Goal: Transaction & Acquisition: Purchase product/service

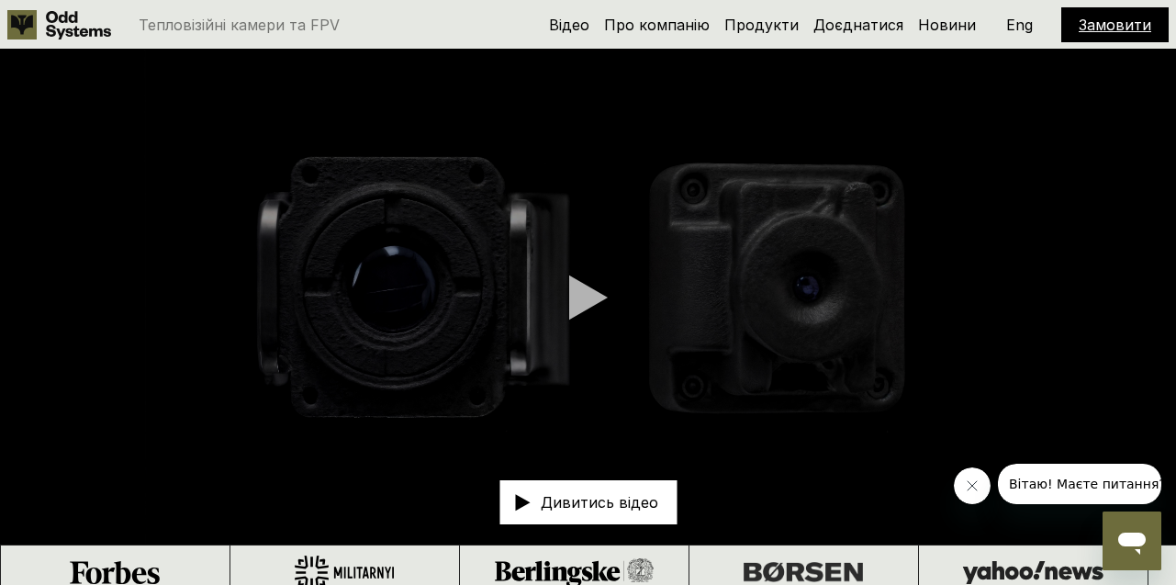
click at [1117, 22] on link "Замовити" at bounding box center [1115, 25] width 73 height 18
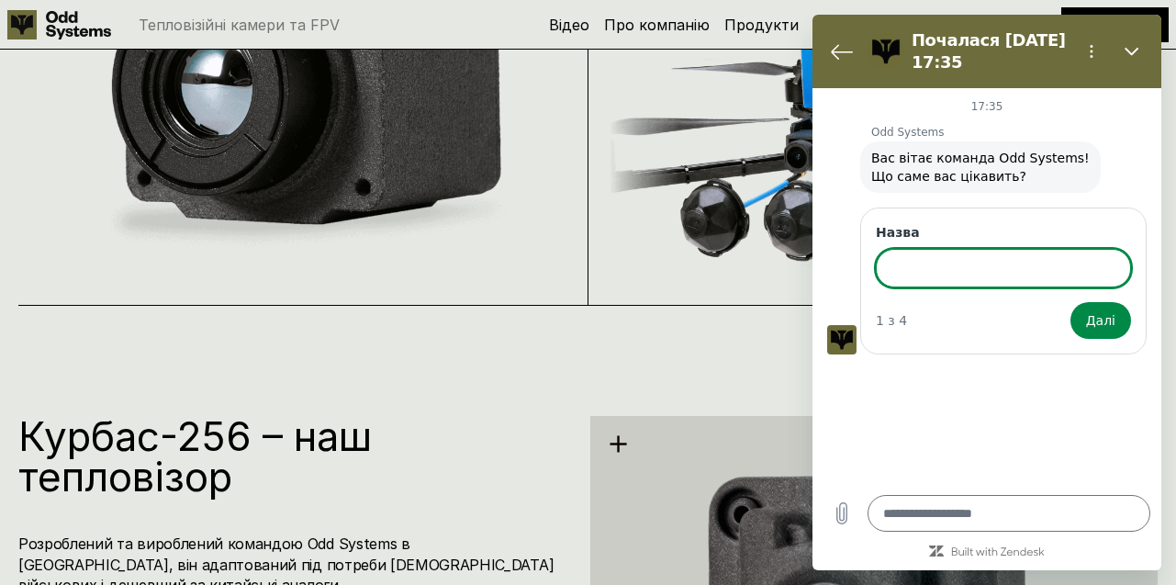
scroll to position [1466, 0]
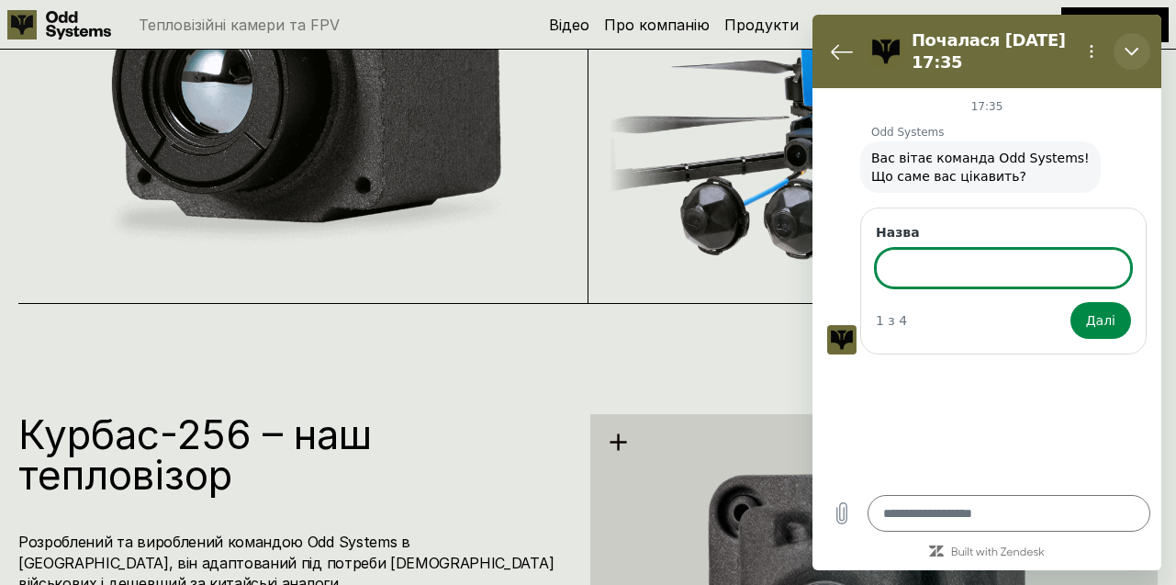
click at [1128, 43] on button "Закрити" at bounding box center [1132, 51] width 37 height 37
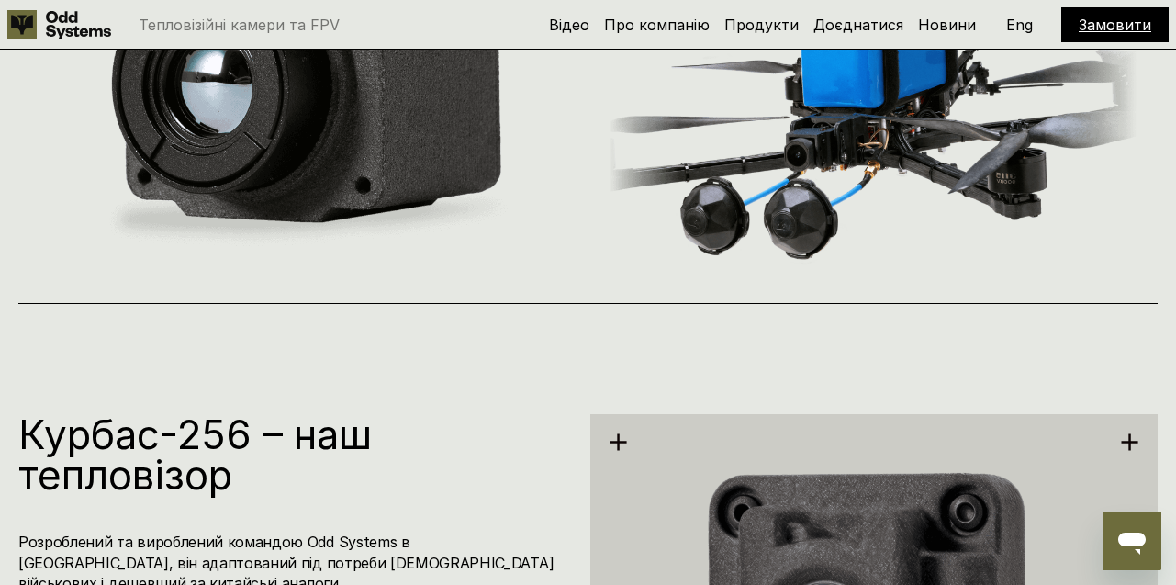
type textarea "*"
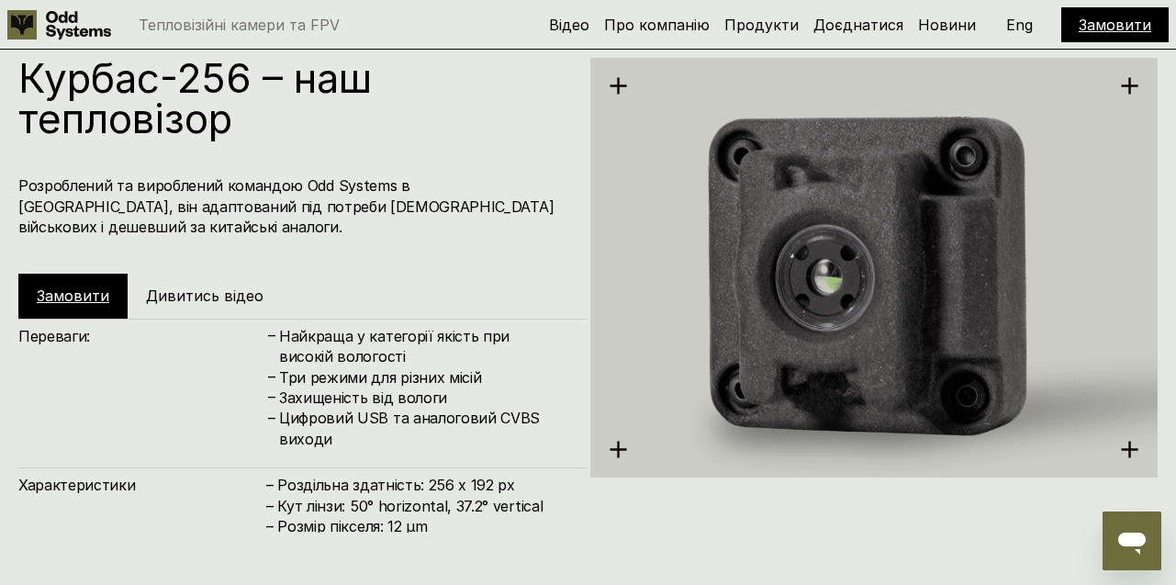
scroll to position [1823, 0]
click at [90, 296] on link "Замовити" at bounding box center [73, 295] width 73 height 18
click at [72, 291] on link "Замовити" at bounding box center [73, 295] width 73 height 18
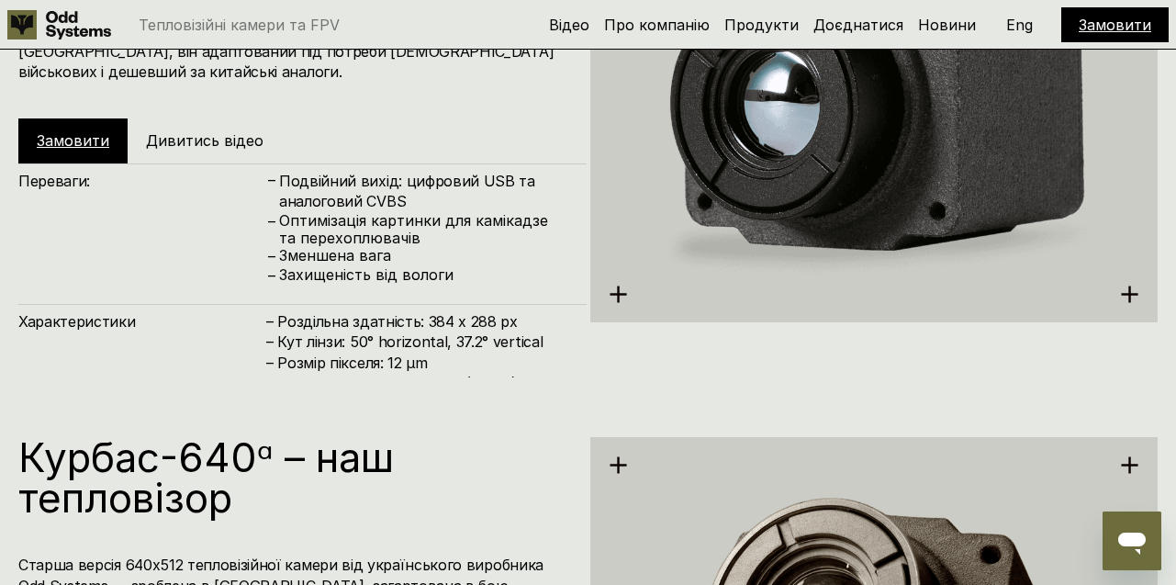
scroll to position [2572, 0]
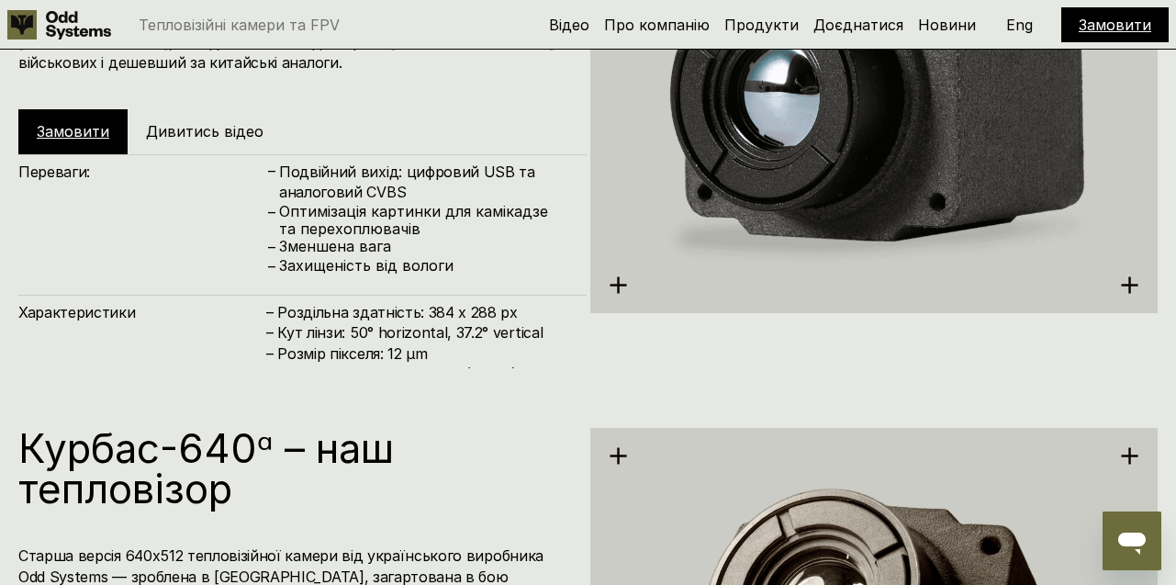
click at [94, 128] on link "Замовити" at bounding box center [73, 131] width 73 height 18
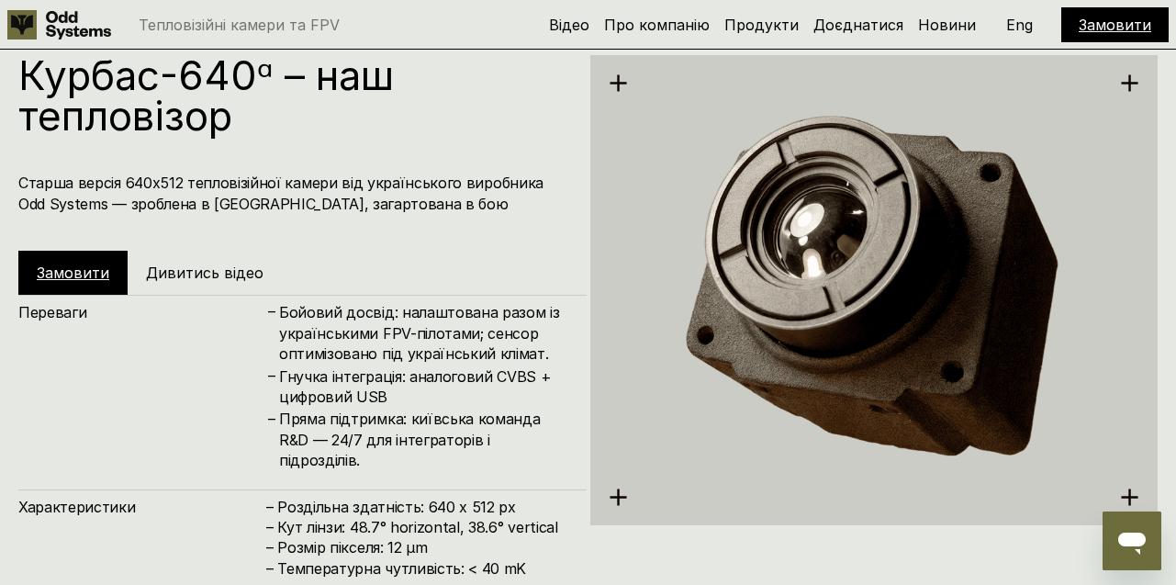
scroll to position [2937, 0]
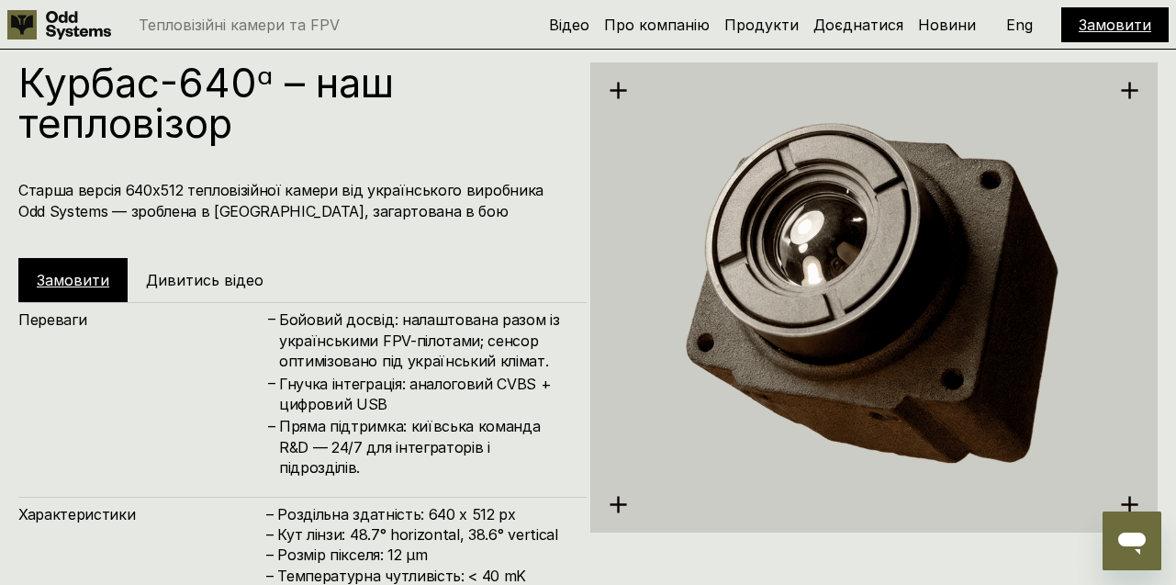
click at [77, 273] on link "Замовити" at bounding box center [73, 280] width 73 height 18
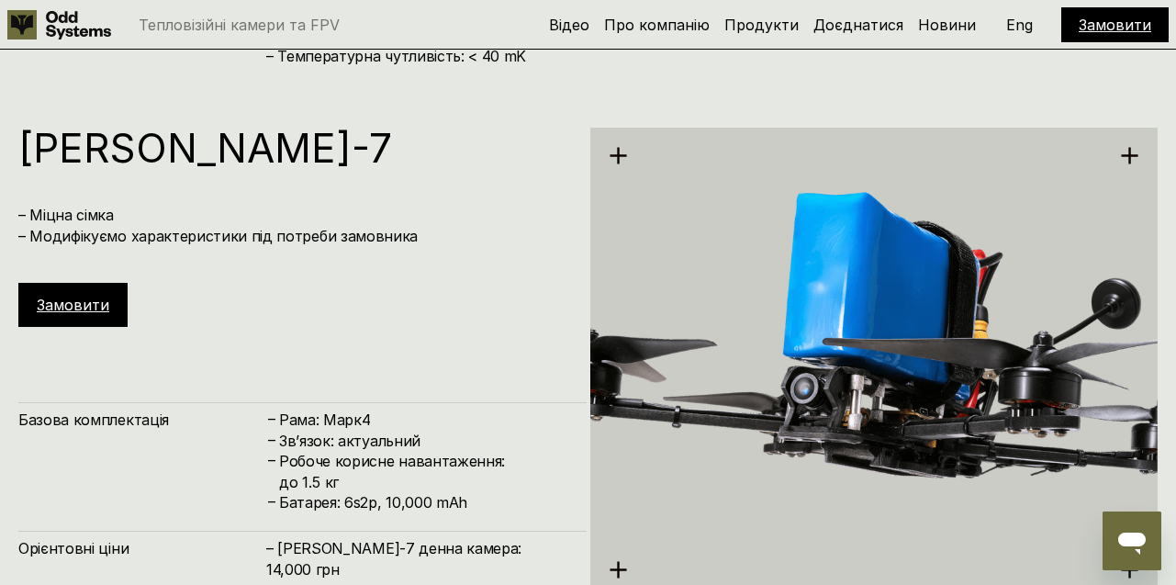
click at [75, 304] on link "Замовити" at bounding box center [73, 305] width 73 height 18
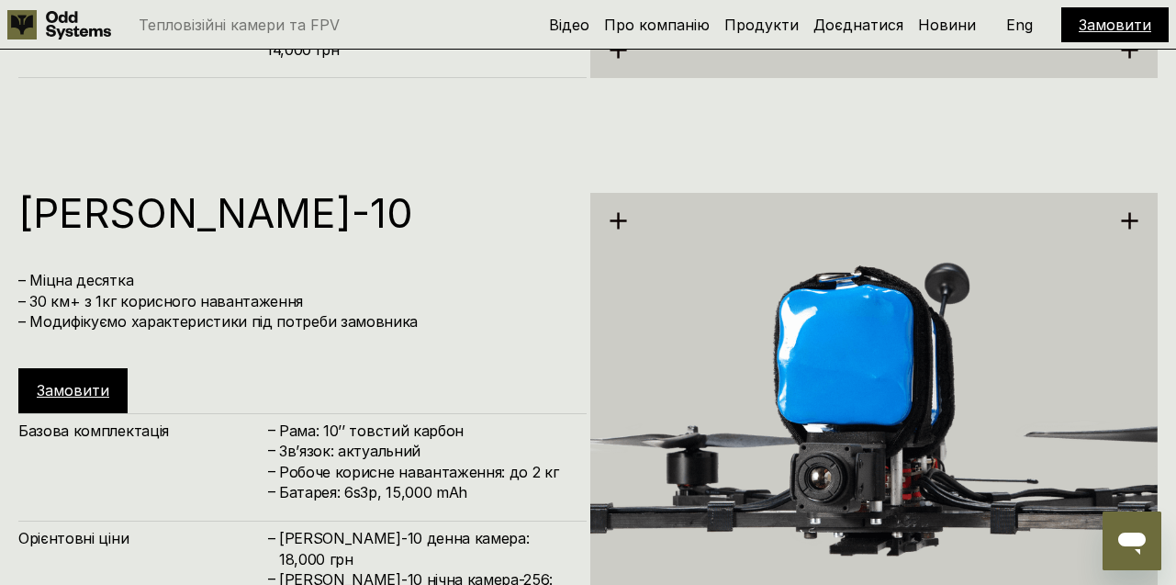
scroll to position [4125, 0]
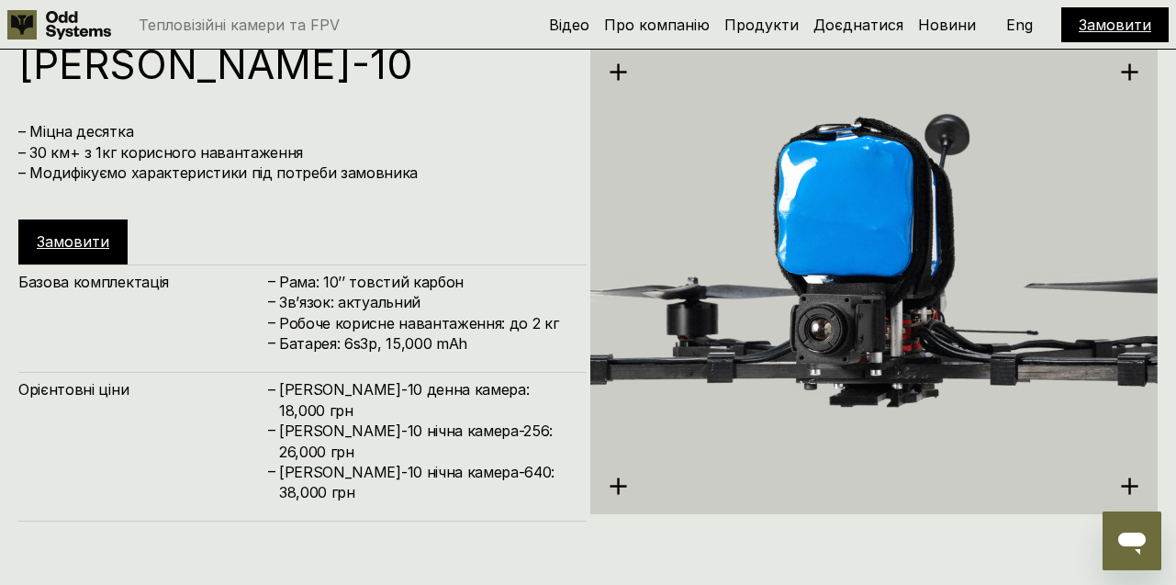
click at [81, 253] on div "Замовити" at bounding box center [72, 241] width 109 height 44
click at [77, 245] on link "Замовити" at bounding box center [73, 241] width 73 height 18
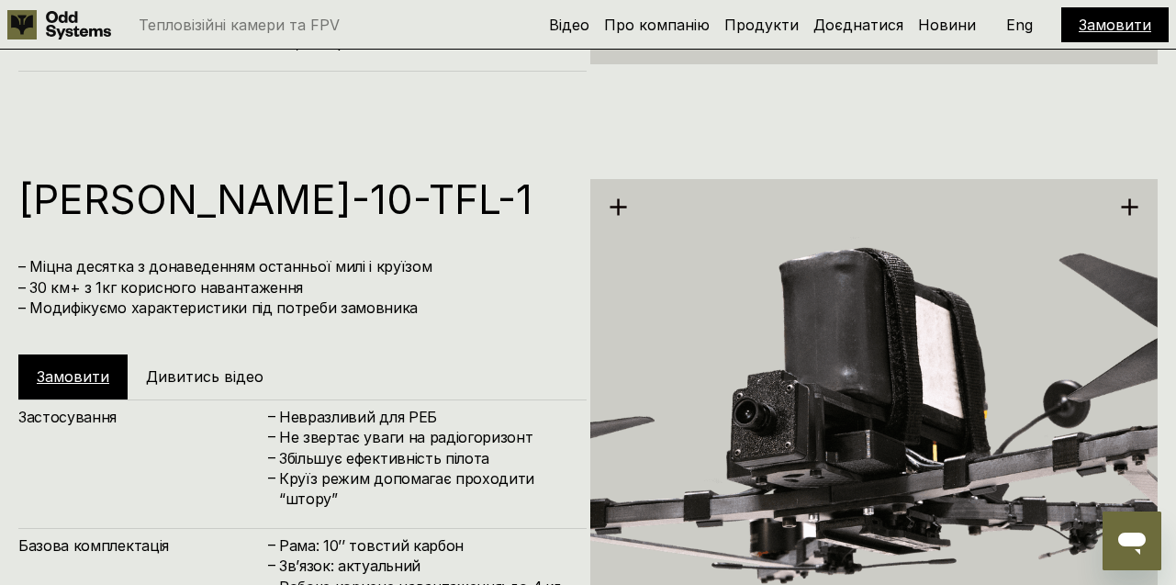
scroll to position [4596, 0]
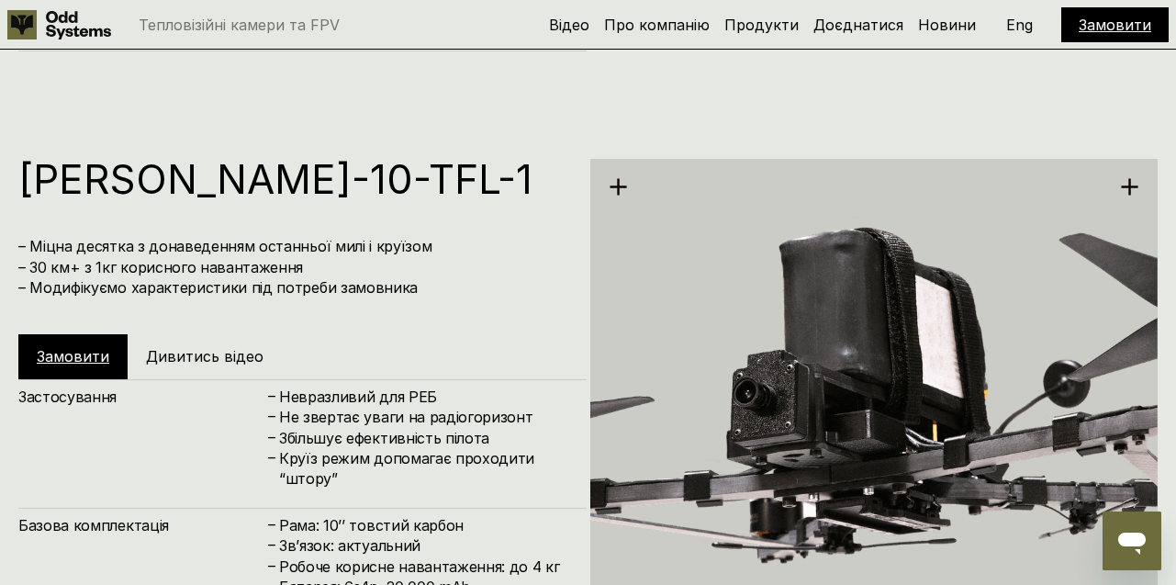
click at [83, 348] on link "Замовити" at bounding box center [73, 356] width 73 height 18
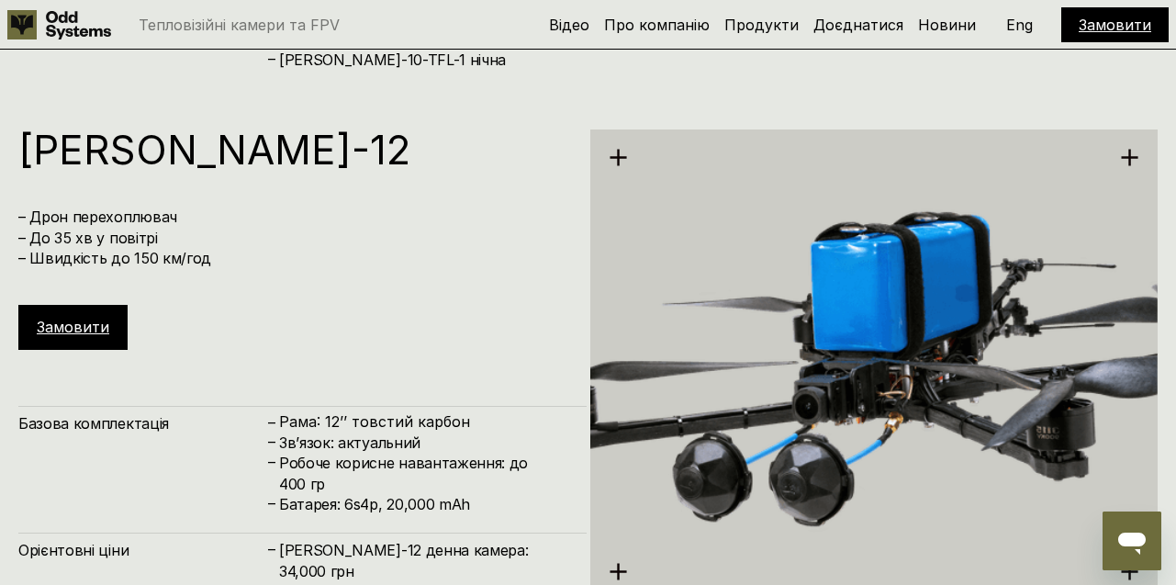
scroll to position [5217, 0]
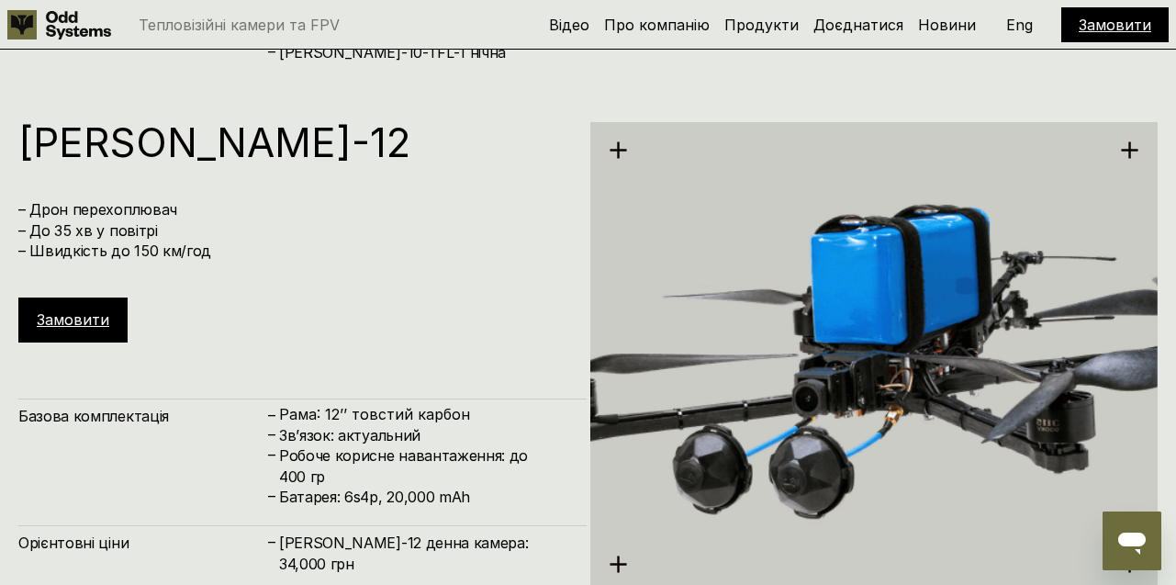
click at [87, 324] on link "Замовити" at bounding box center [73, 319] width 73 height 18
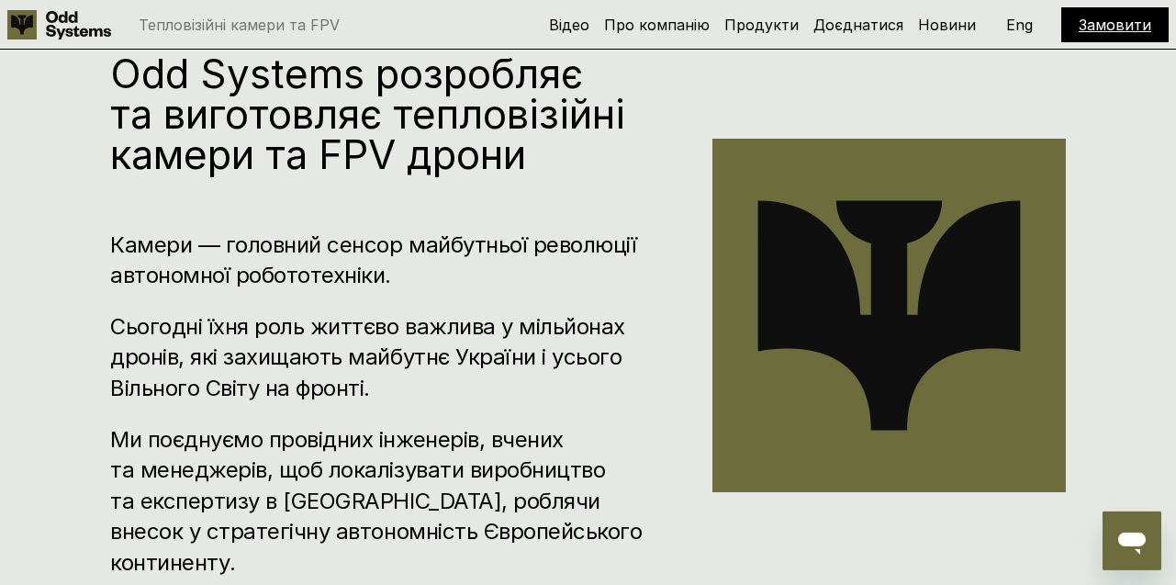
scroll to position [0, 0]
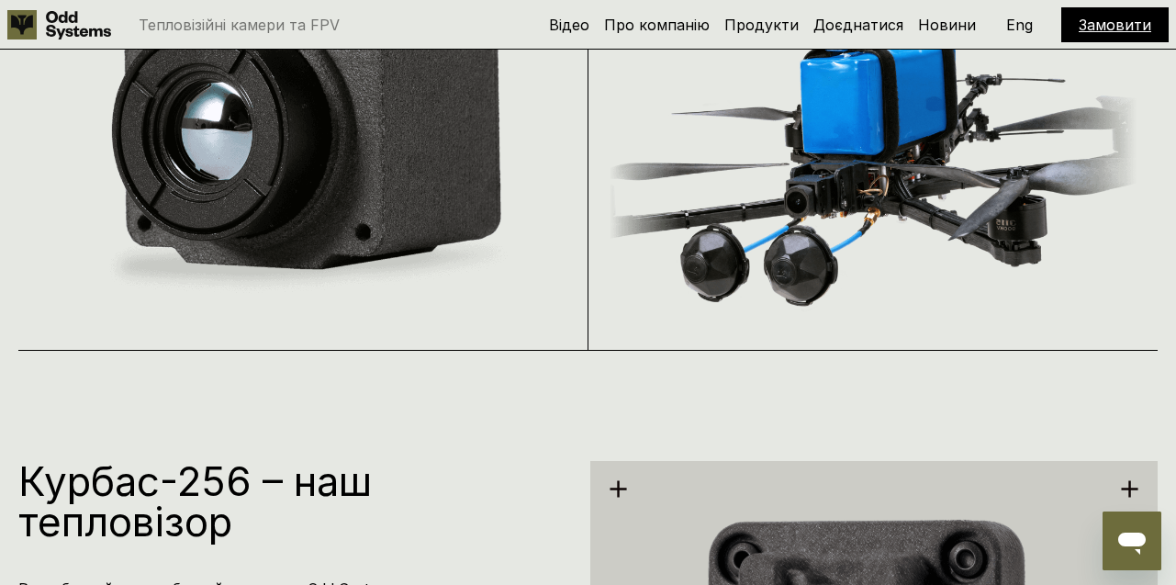
scroll to position [1760, 0]
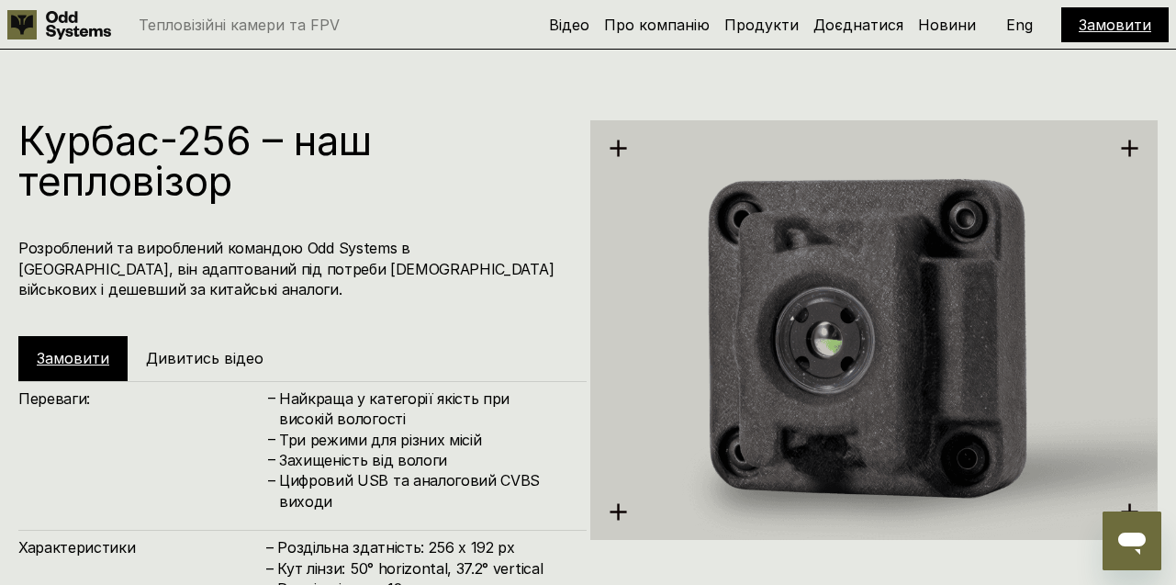
click at [75, 363] on link "Замовити" at bounding box center [73, 358] width 73 height 18
click at [82, 351] on link "Замовити" at bounding box center [73, 358] width 73 height 18
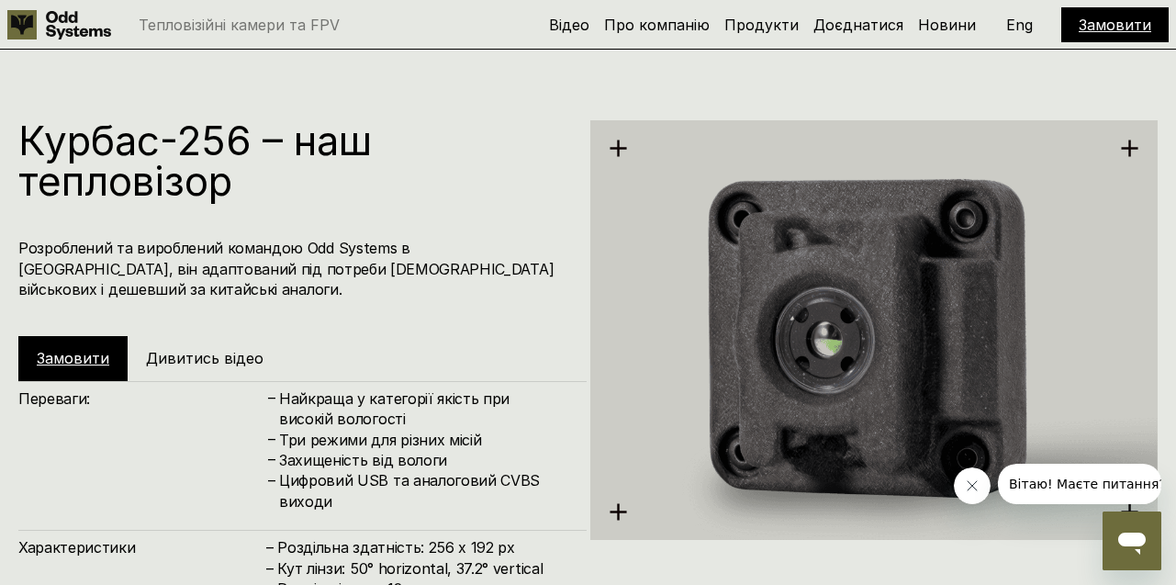
click at [65, 358] on link "Замовити" at bounding box center [73, 358] width 73 height 18
click at [67, 361] on link "Замовити" at bounding box center [73, 358] width 73 height 18
click at [1095, 22] on link "Замовити" at bounding box center [1115, 25] width 73 height 18
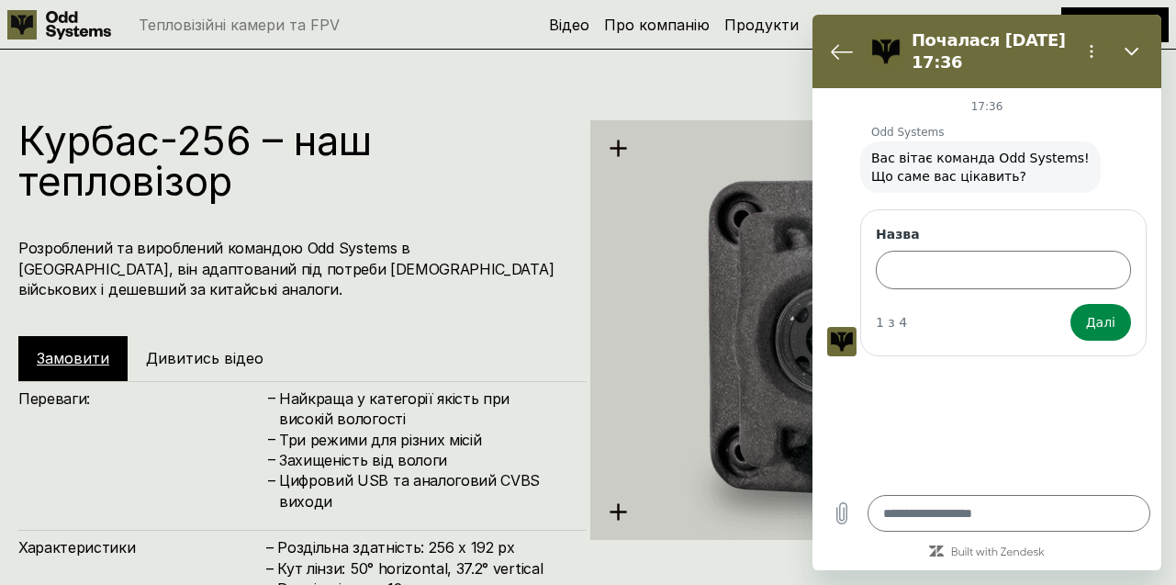
type textarea "*"
click at [1135, 48] on icon "Закрити" at bounding box center [1132, 51] width 15 height 15
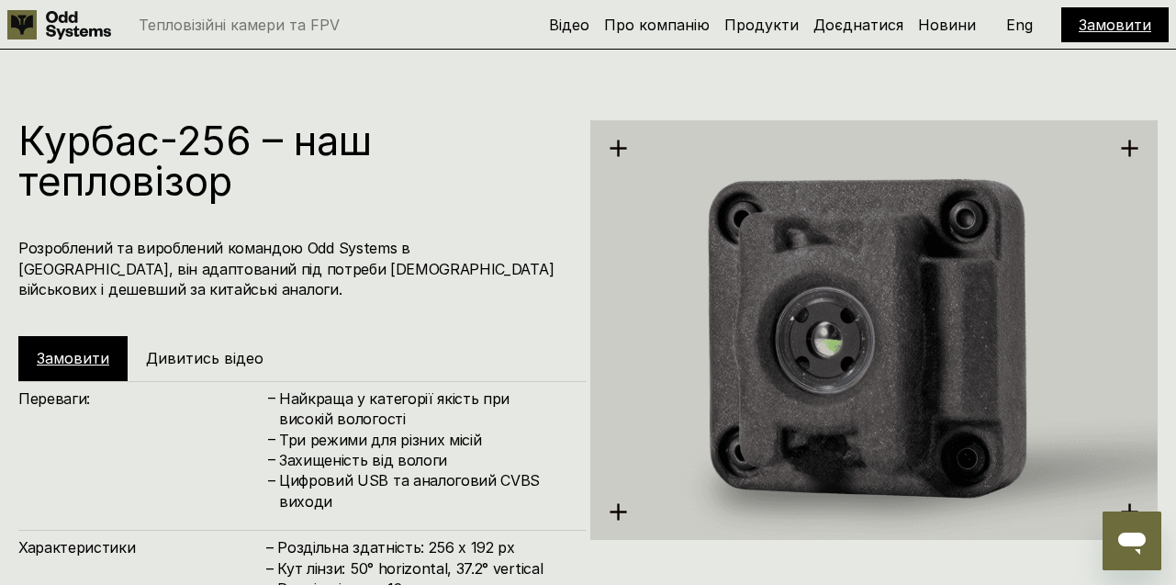
click at [68, 355] on link "Замовити" at bounding box center [73, 358] width 73 height 18
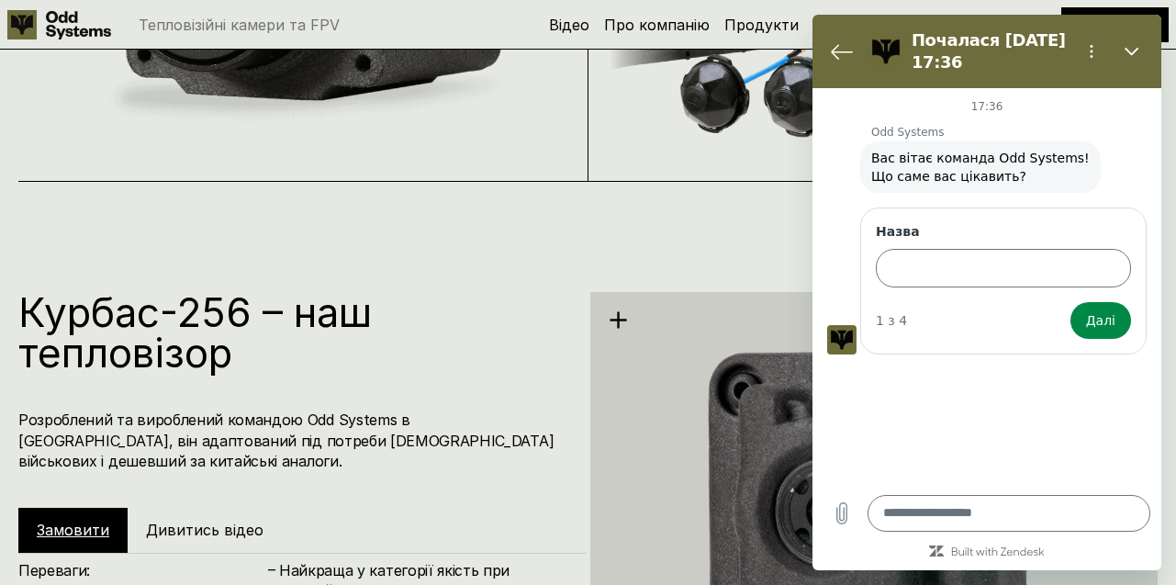
scroll to position [1739, 0]
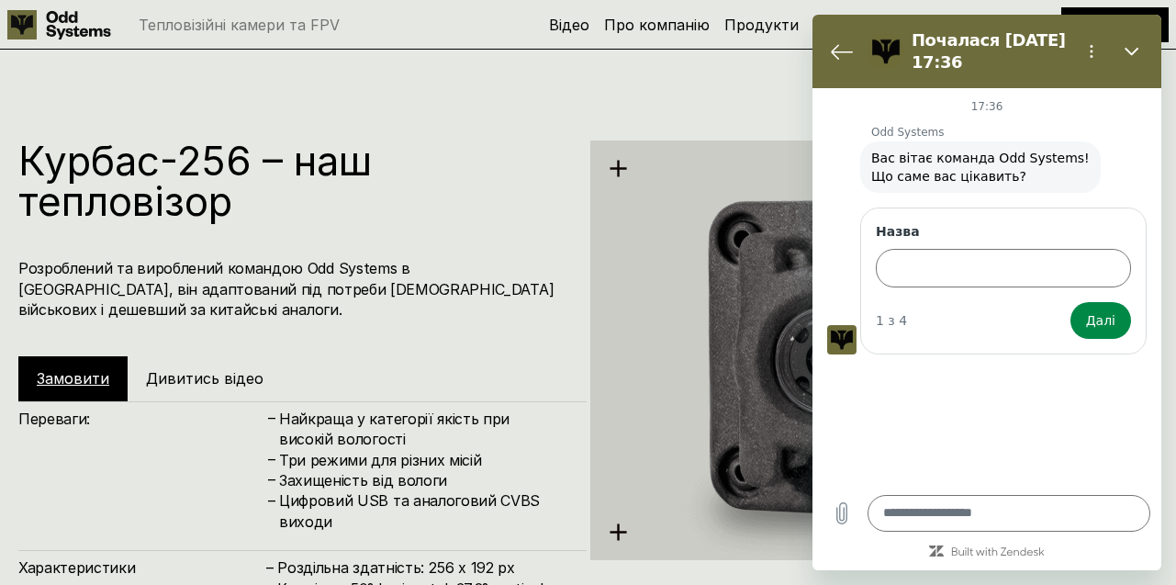
scroll to position [1739, 0]
click at [1124, 45] on button "Закрити" at bounding box center [1132, 51] width 37 height 37
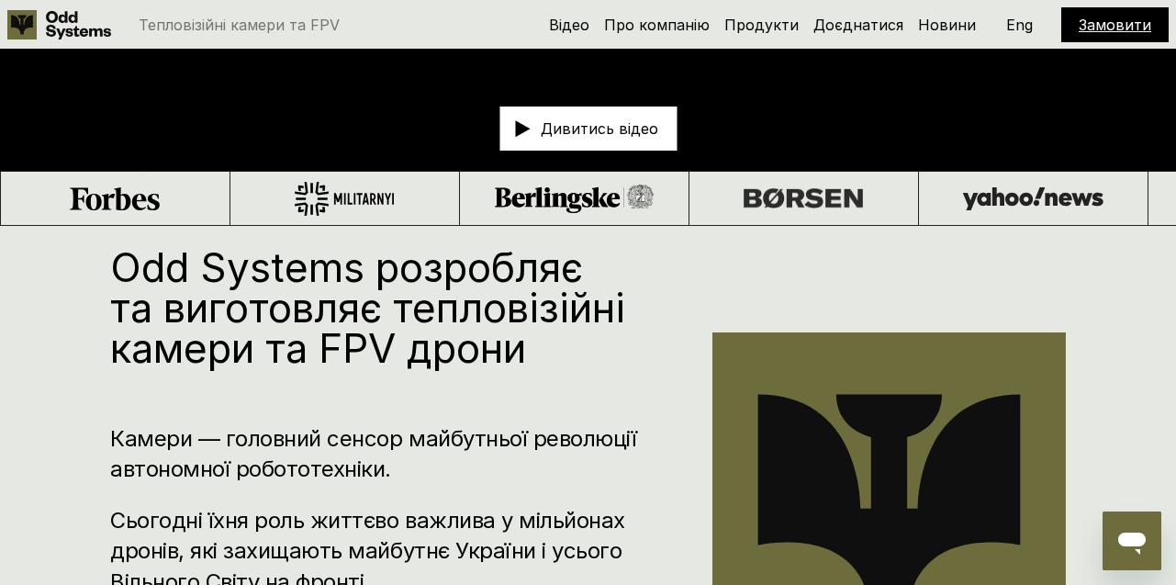
scroll to position [0, 0]
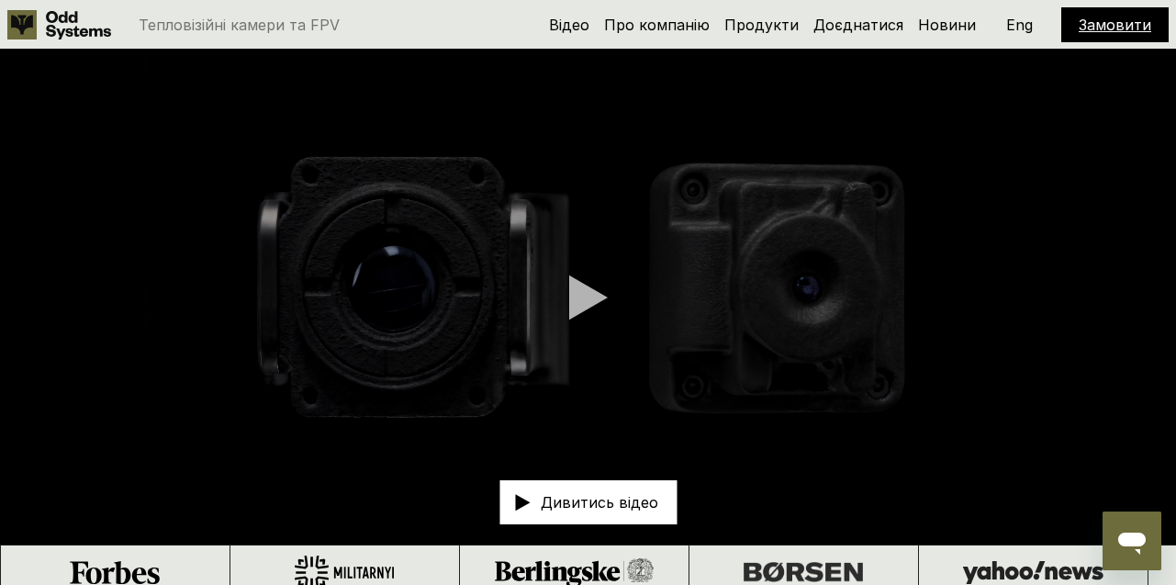
click at [1109, 22] on link "Замовити" at bounding box center [1115, 25] width 73 height 18
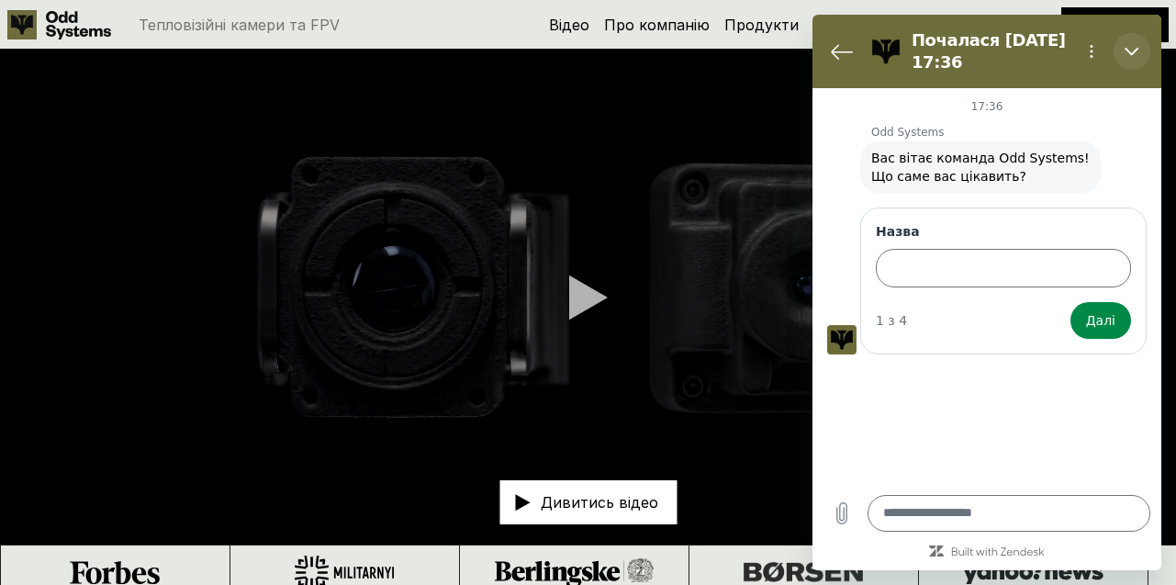
click at [1134, 57] on icon "Закрити" at bounding box center [1132, 51] width 15 height 15
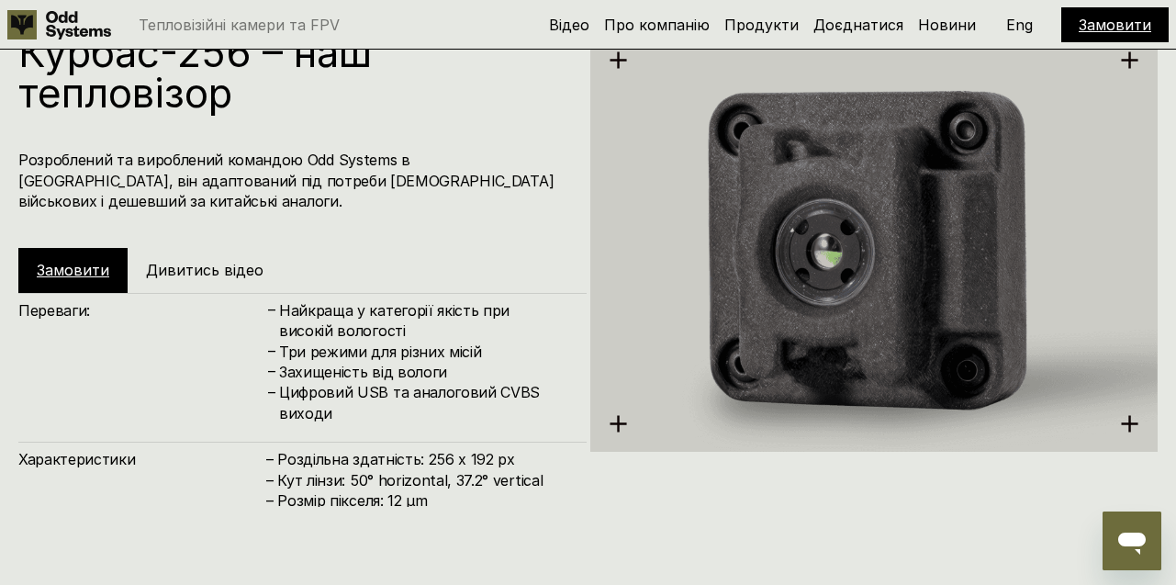
scroll to position [1903, 0]
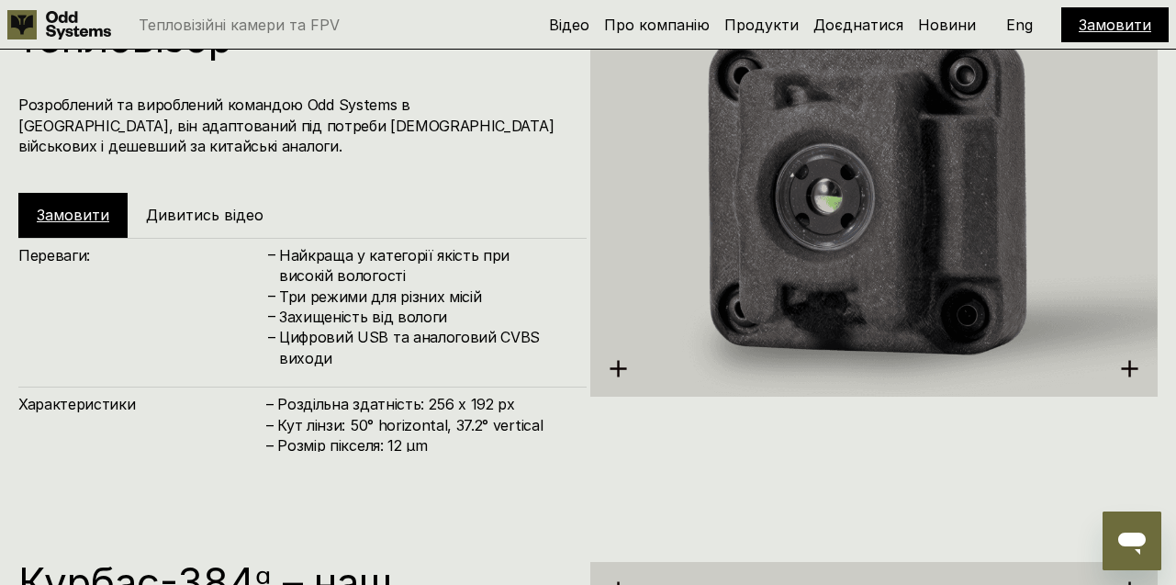
click at [276, 390] on div "Характеристики – Роздільна здатність: 256 x 192 px – Кут лінзи: 50° horizontal,…" at bounding box center [302, 432] width 568 height 90
click at [79, 213] on link "Замовити" at bounding box center [73, 215] width 73 height 18
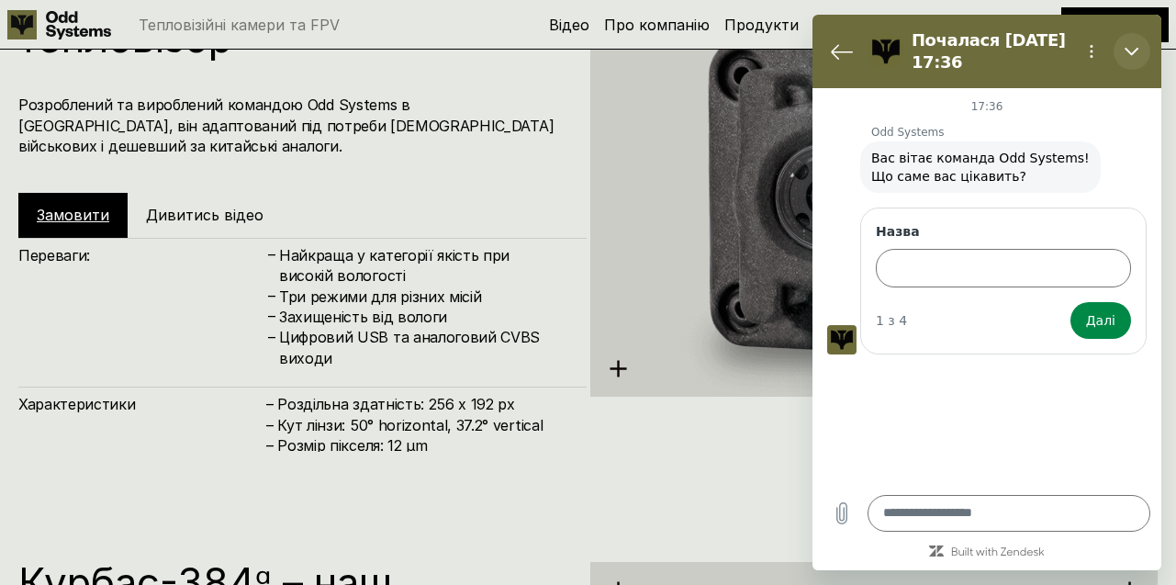
click at [1126, 47] on icon "Закрити" at bounding box center [1132, 51] width 15 height 15
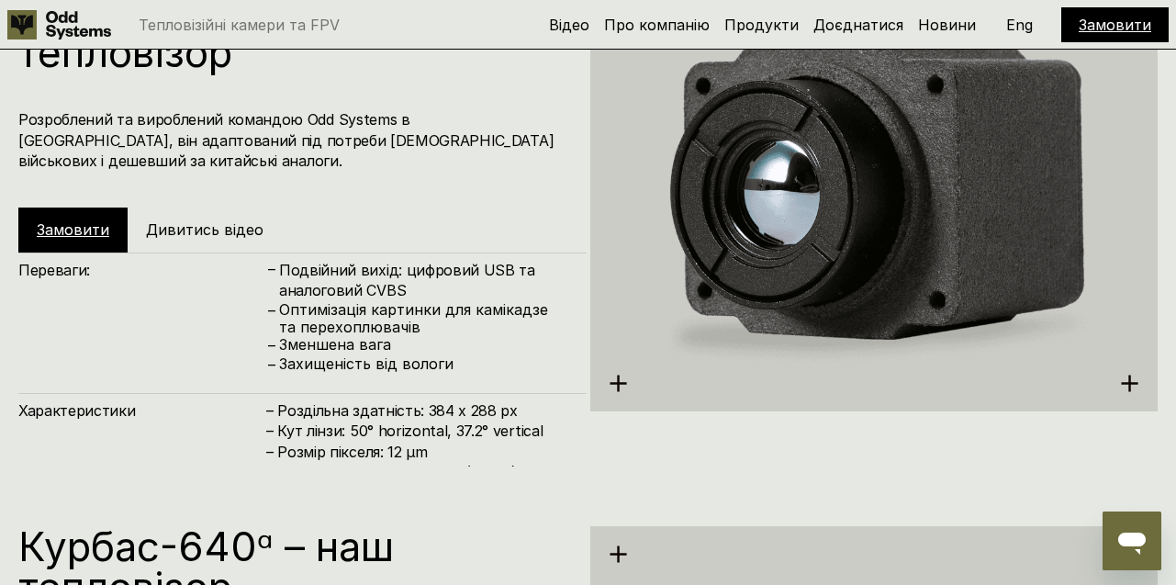
scroll to position [2495, 0]
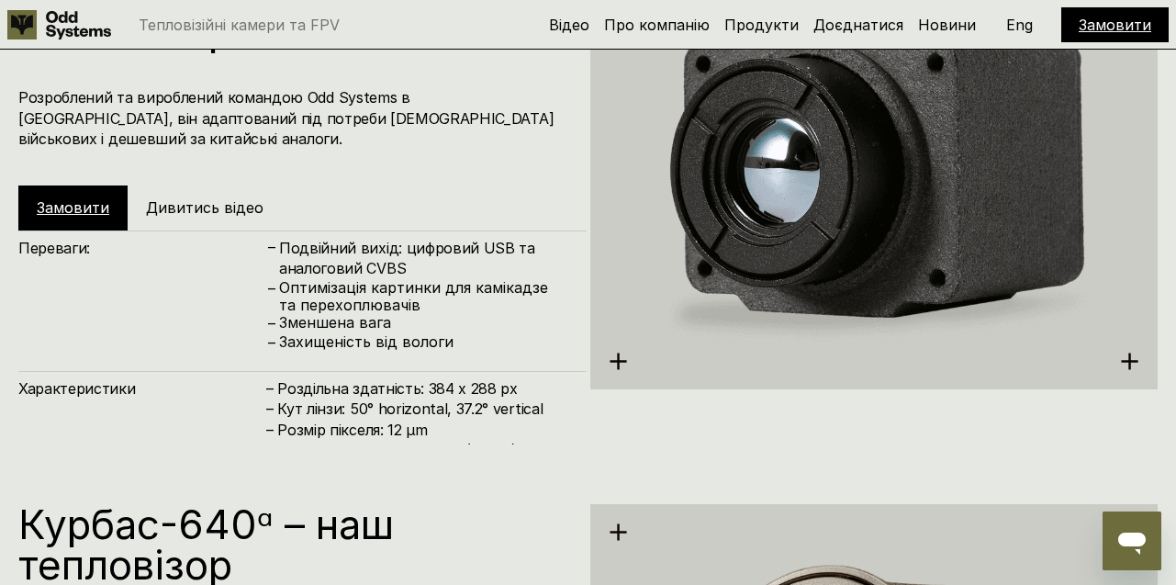
click at [84, 207] on link "Замовити" at bounding box center [73, 207] width 73 height 18
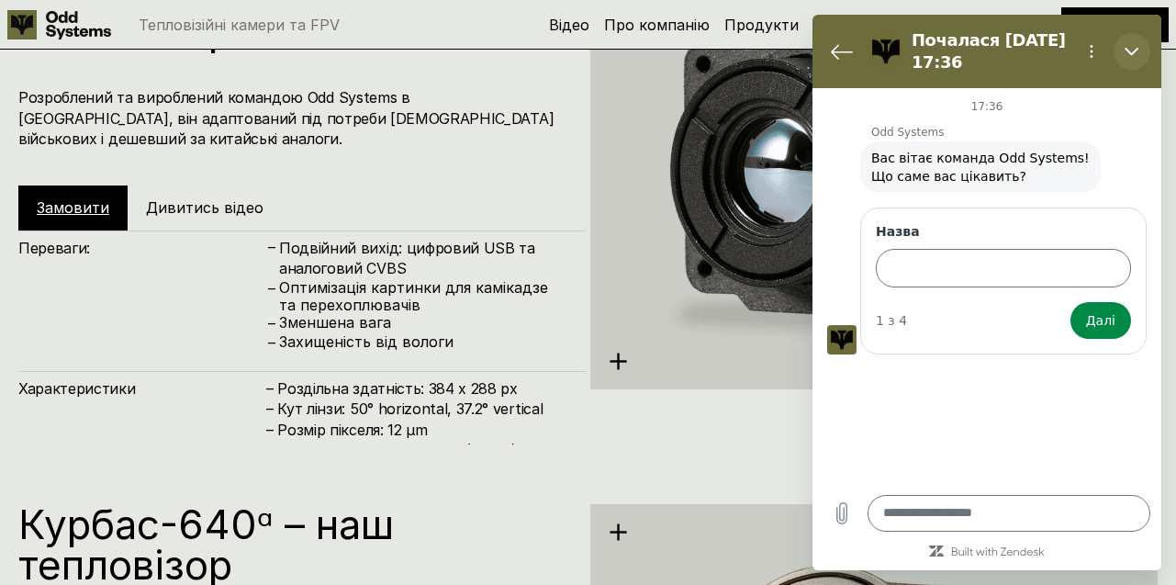
click at [1135, 58] on icon "Закрити" at bounding box center [1132, 51] width 15 height 15
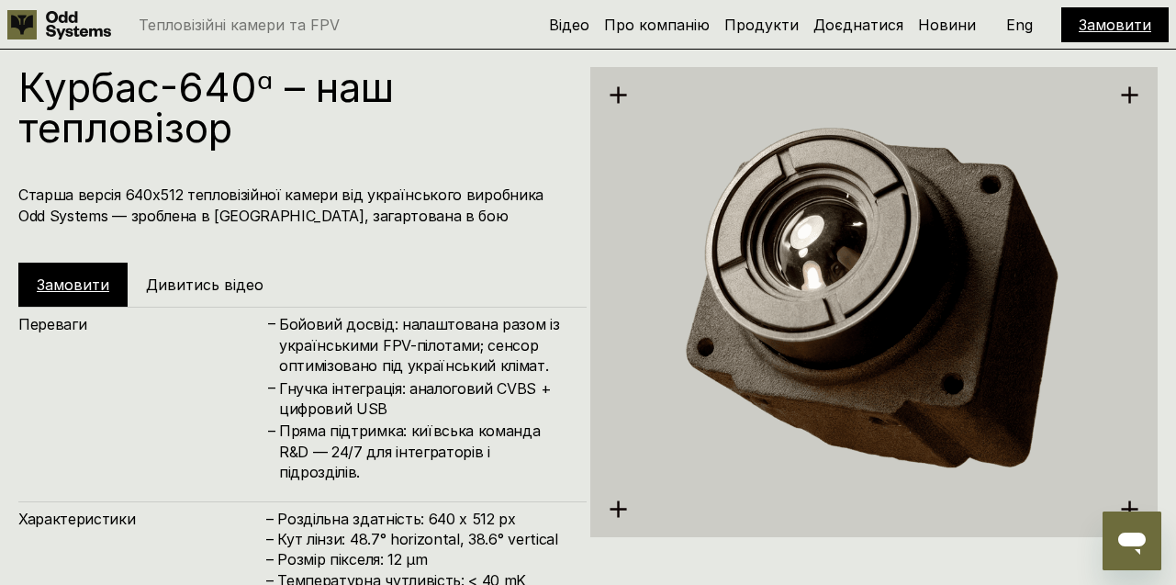
scroll to position [2970, 0]
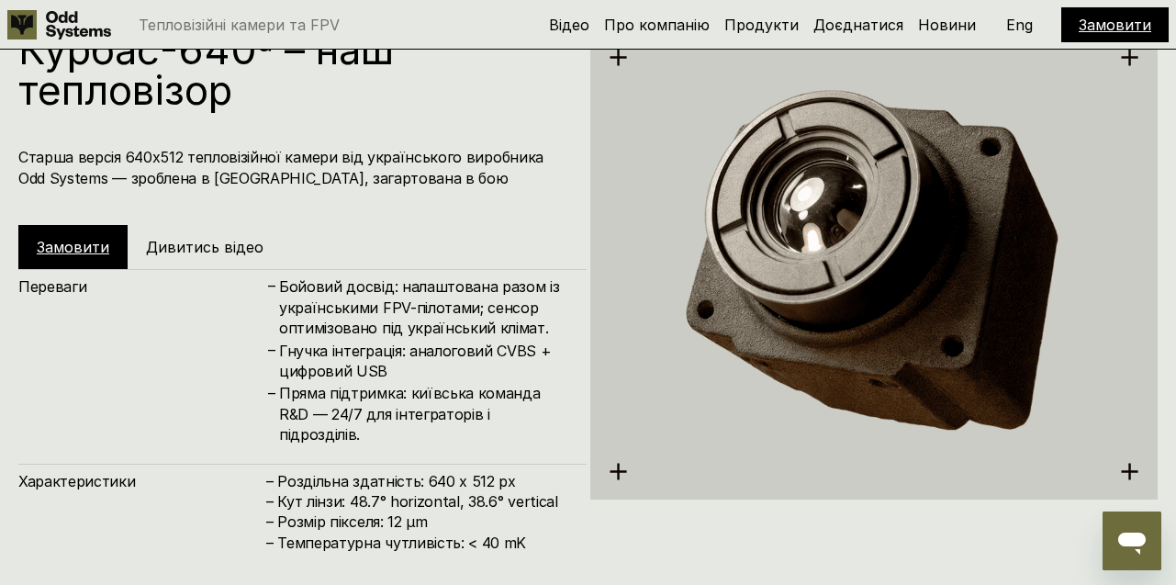
click at [91, 242] on link "Замовити" at bounding box center [73, 247] width 73 height 18
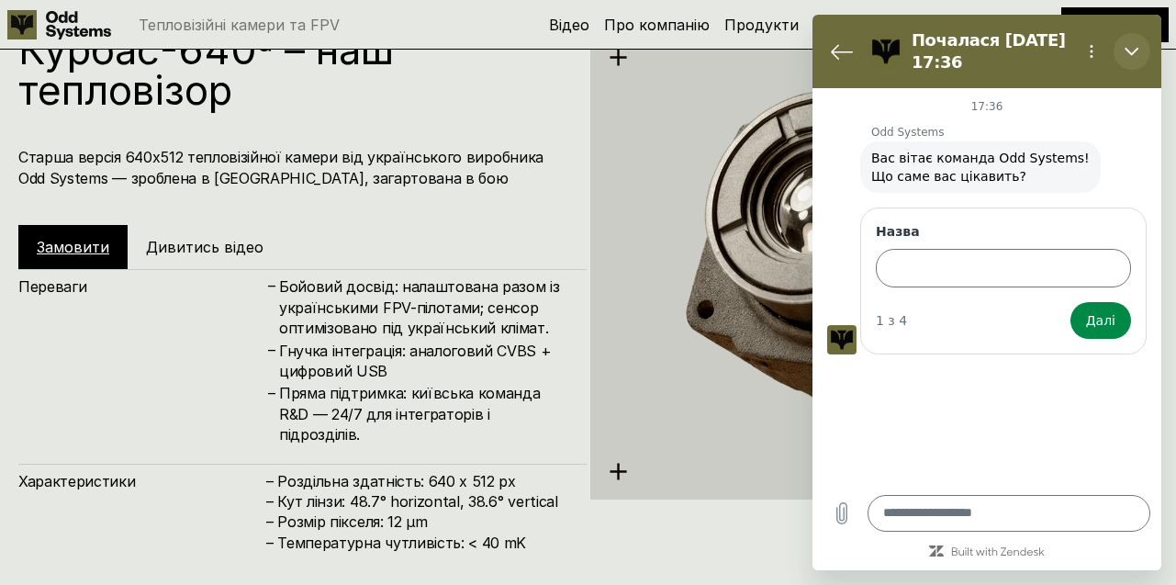
click at [1119, 44] on button "Закрити" at bounding box center [1132, 51] width 37 height 37
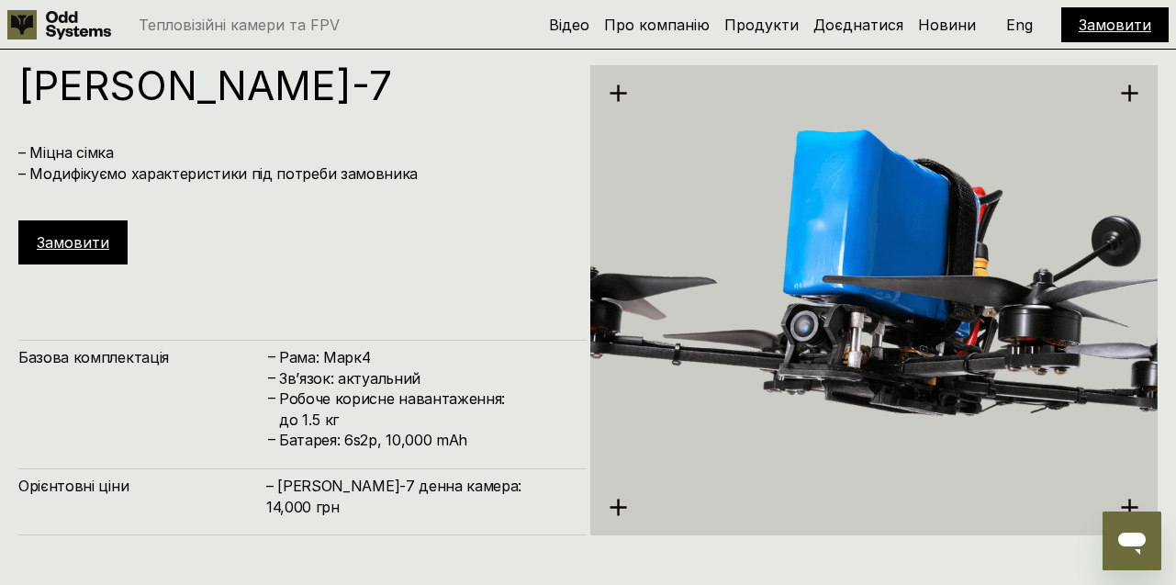
scroll to position [3522, 0]
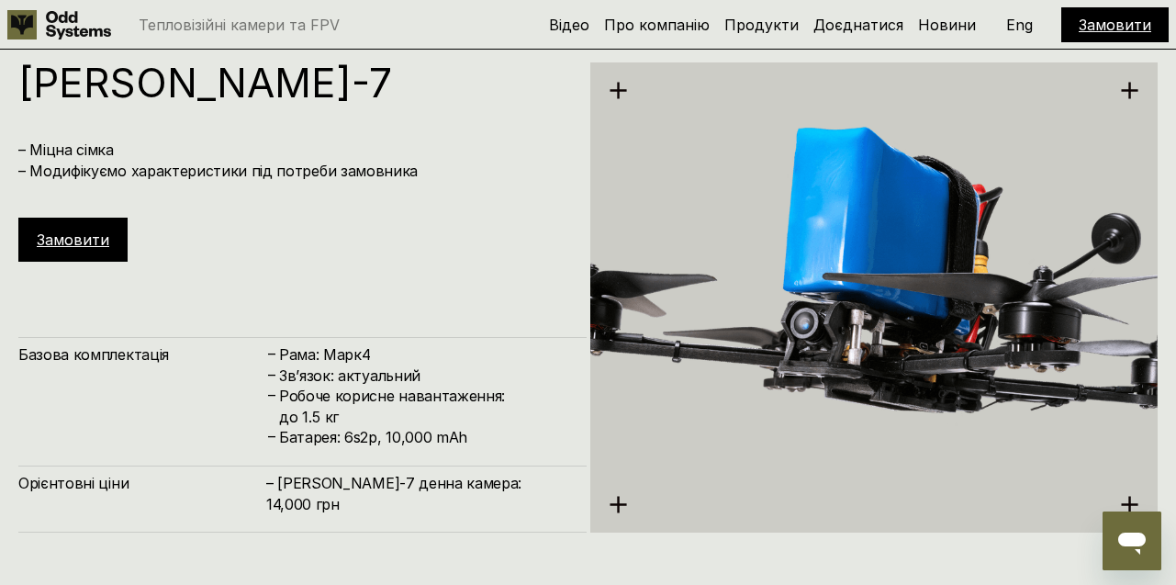
click at [72, 239] on link "Замовити" at bounding box center [73, 240] width 73 height 18
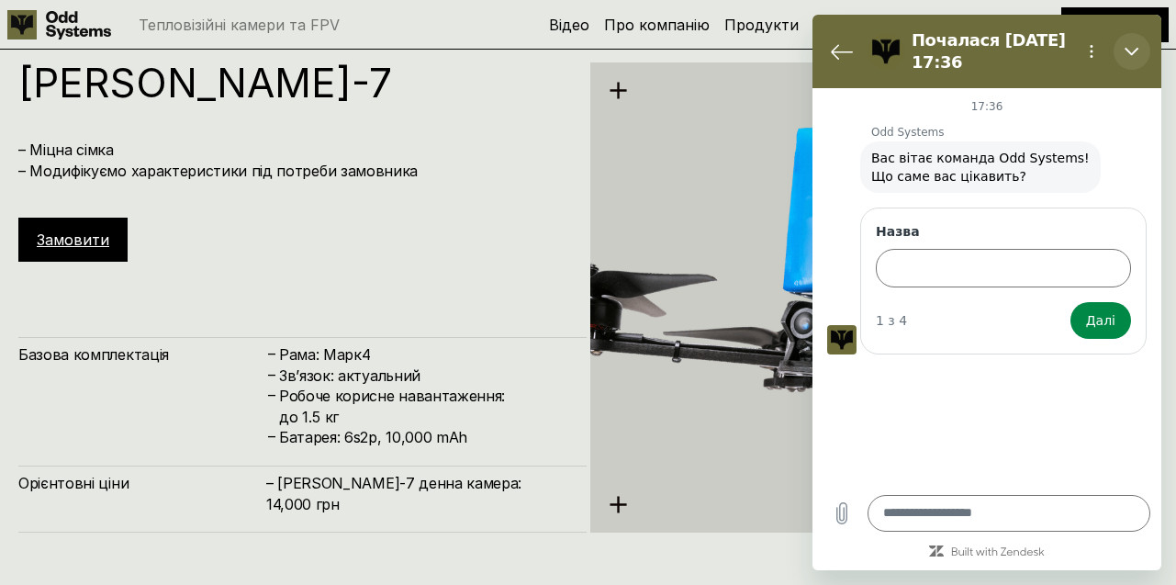
click at [1136, 51] on icon "Закрити" at bounding box center [1132, 52] width 14 height 8
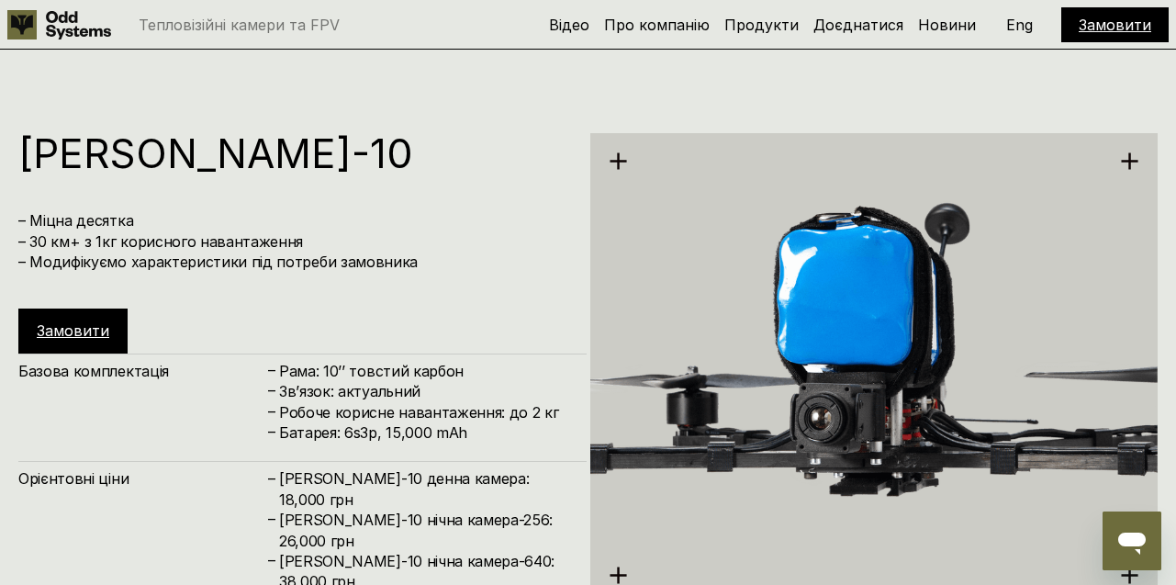
scroll to position [4046, 0]
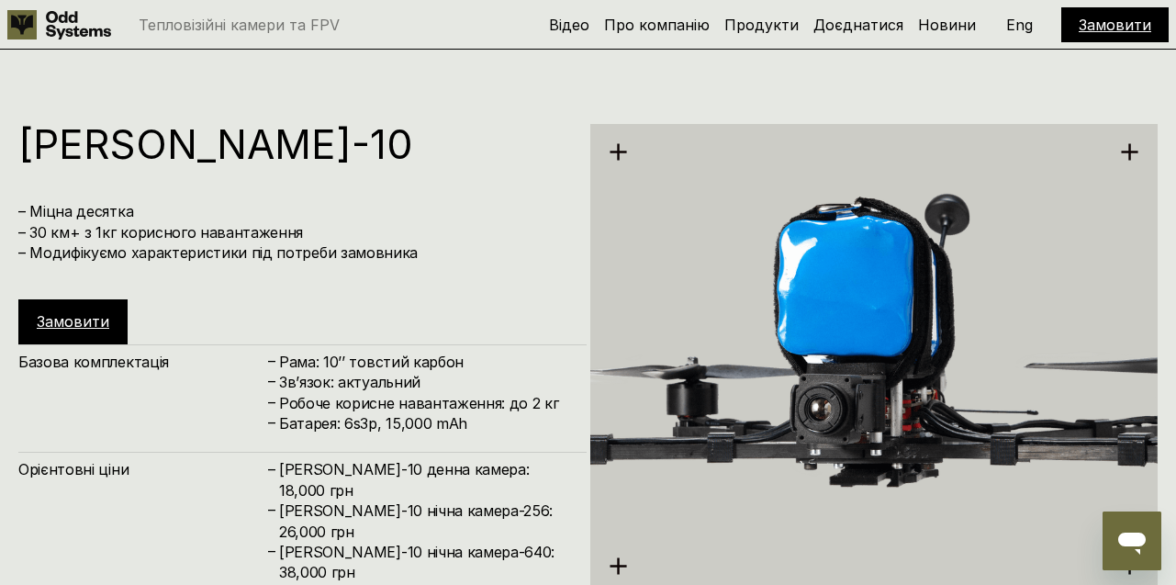
click at [107, 321] on link "Замовити" at bounding box center [73, 321] width 73 height 18
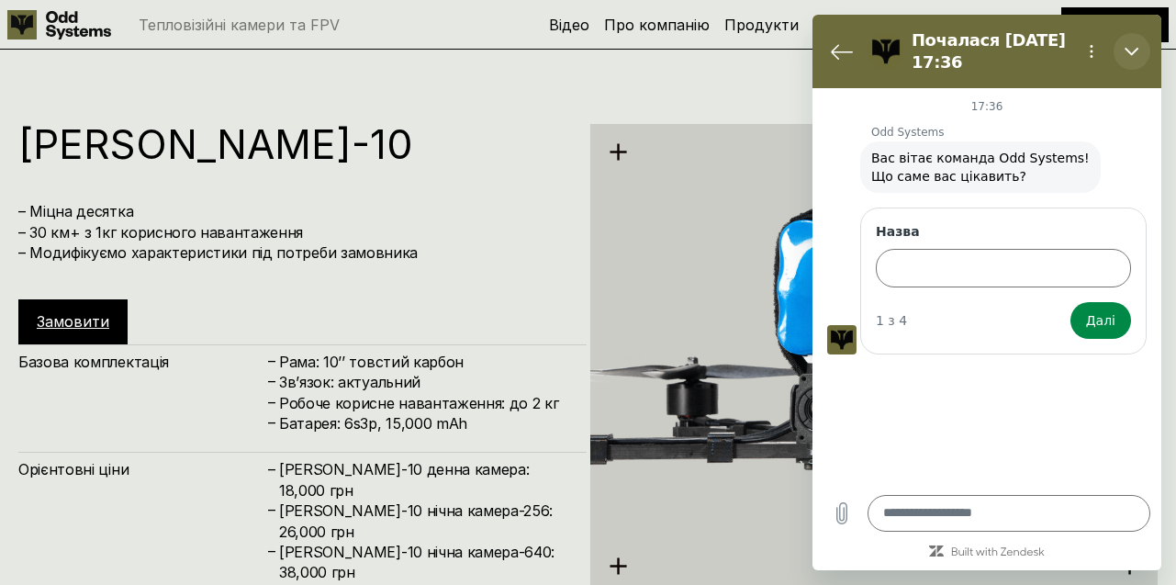
click at [1134, 50] on icon "Закрити" at bounding box center [1132, 51] width 15 height 15
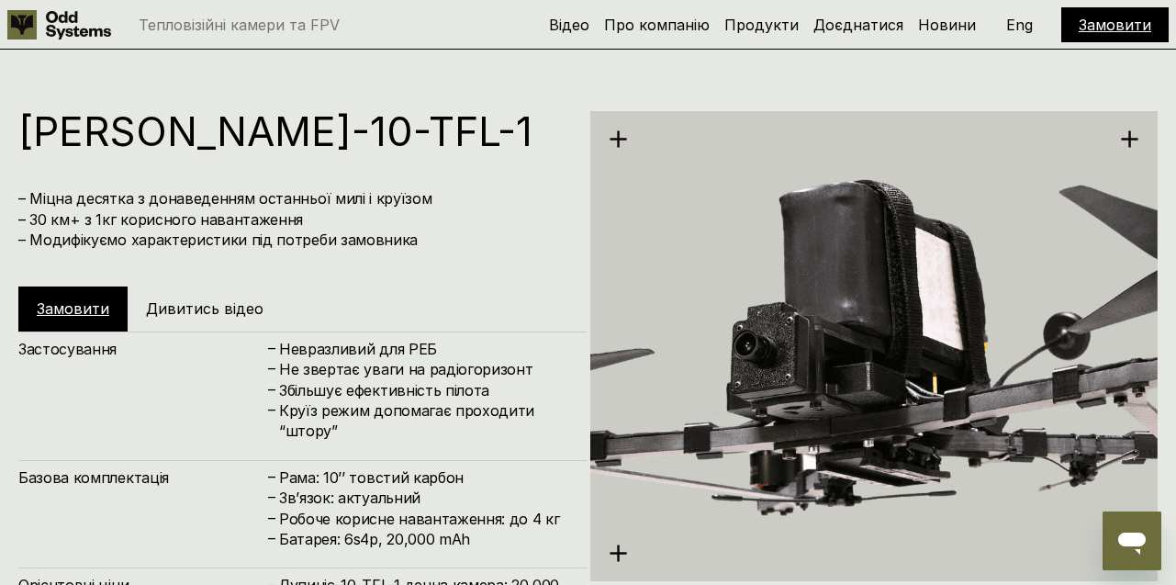
scroll to position [4743, 0]
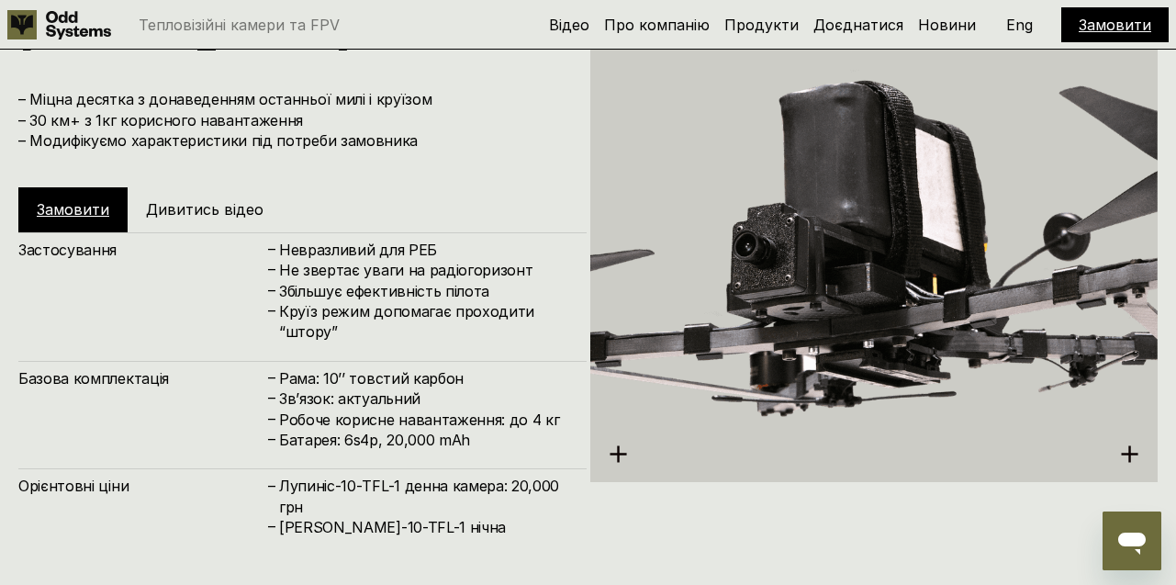
click at [73, 199] on h5 "Замовити" at bounding box center [73, 209] width 73 height 20
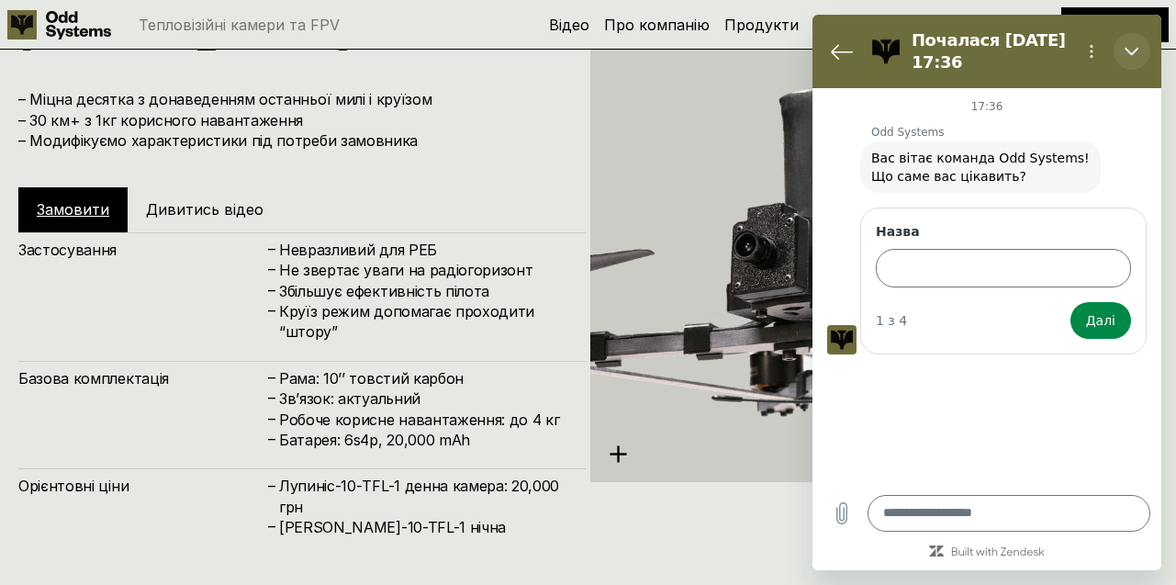
click at [1142, 48] on button "Закрити" at bounding box center [1132, 51] width 37 height 37
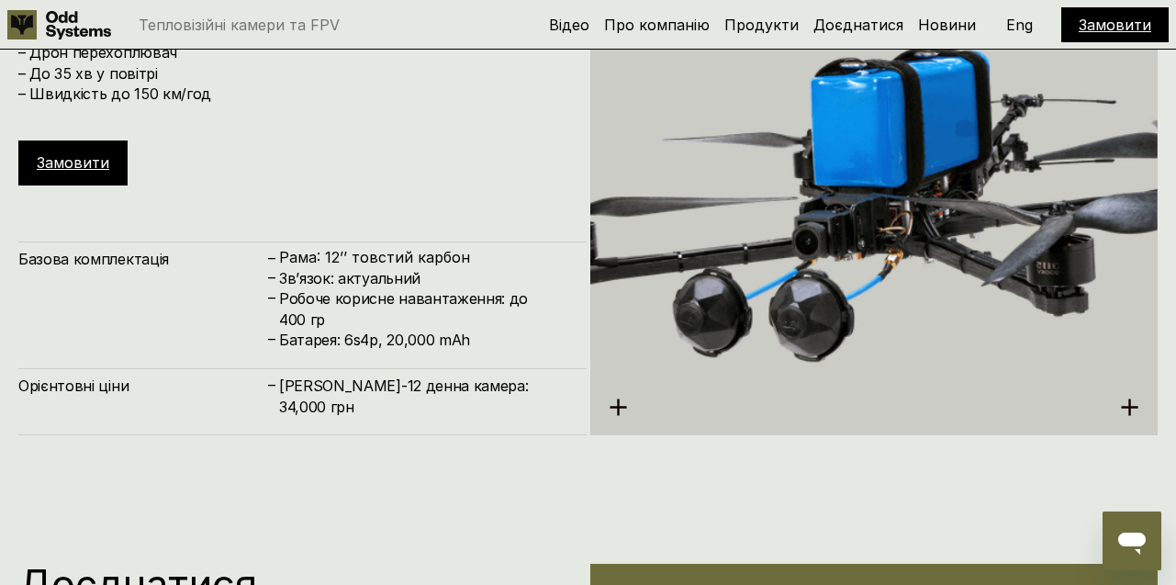
scroll to position [5429, 0]
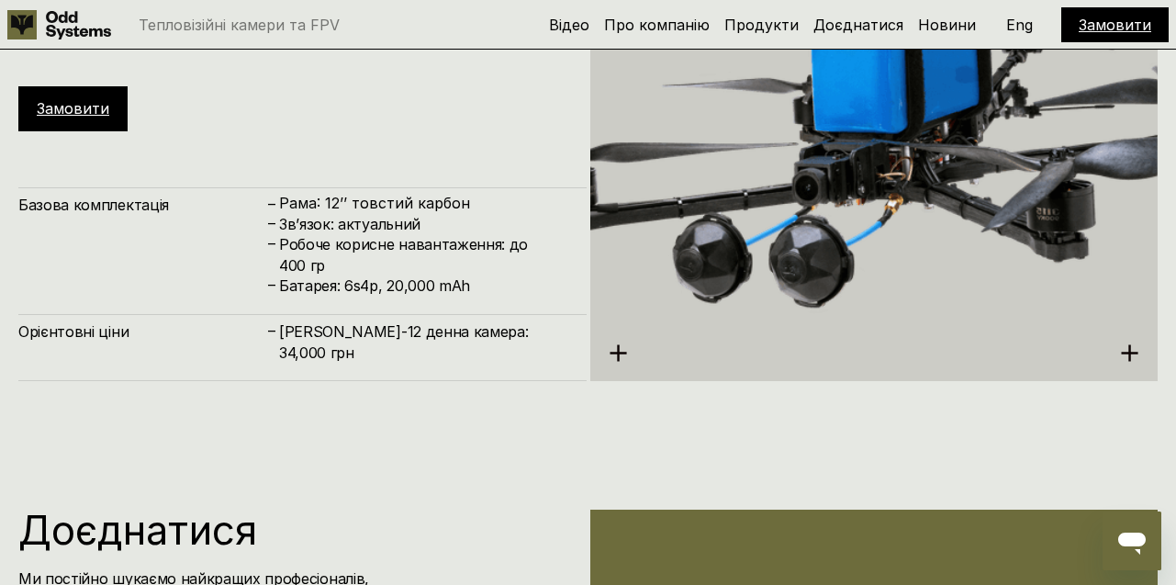
click at [78, 99] on link "Замовити" at bounding box center [73, 108] width 73 height 18
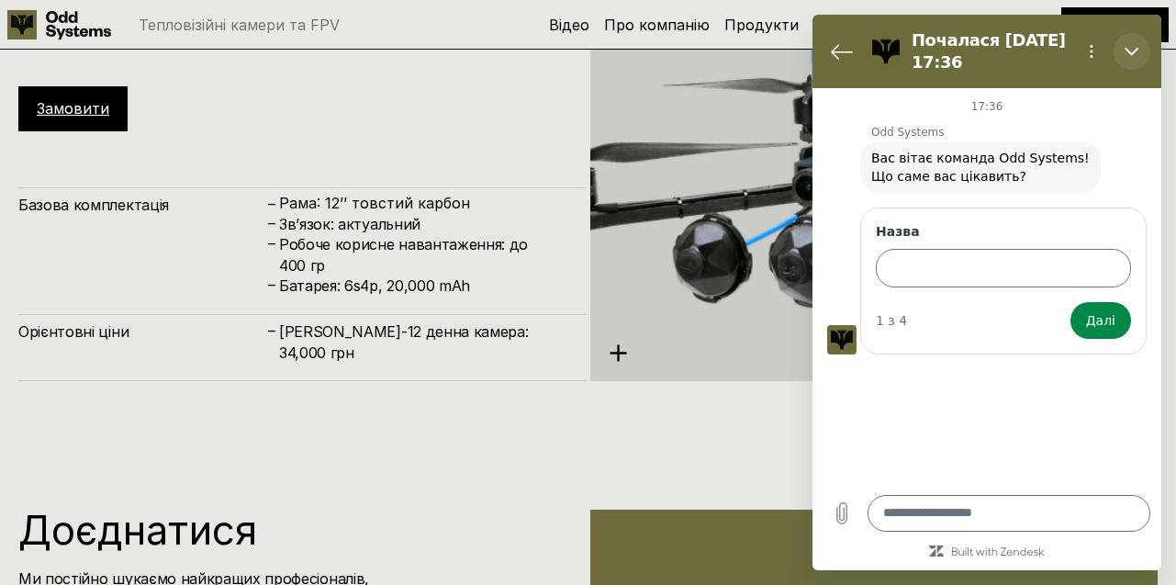
click at [1135, 46] on icon "Закрити" at bounding box center [1132, 51] width 15 height 15
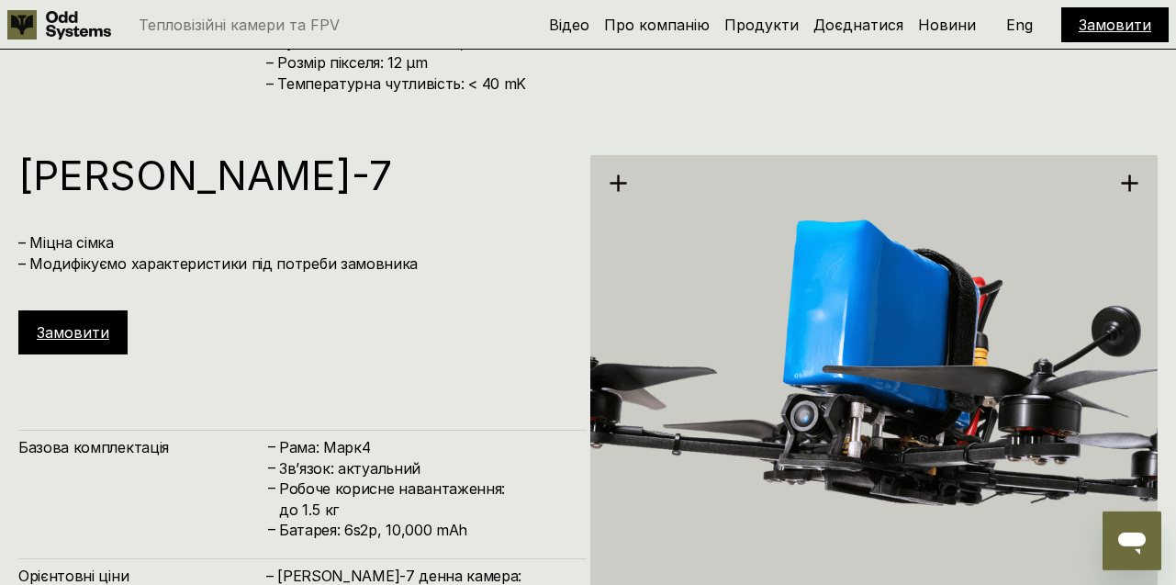
scroll to position [3421, 0]
